Goal: Browse casually

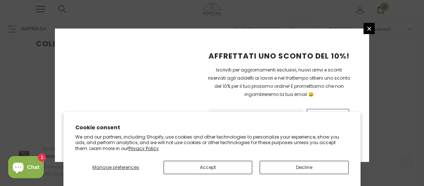
scroll to position [246, 0]
